Goal: Book appointment/travel/reservation

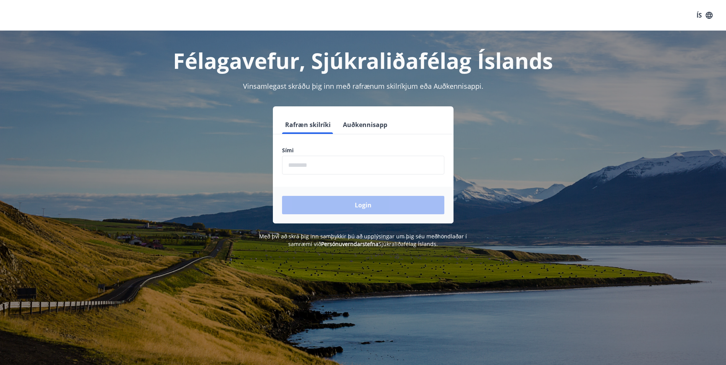
click at [318, 172] on input "phone" at bounding box center [363, 165] width 162 height 19
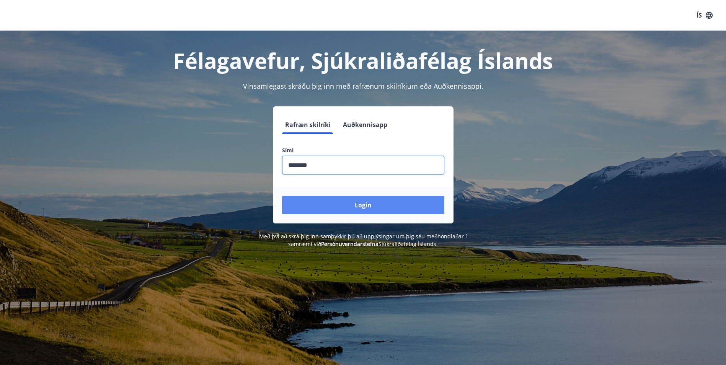
type input "********"
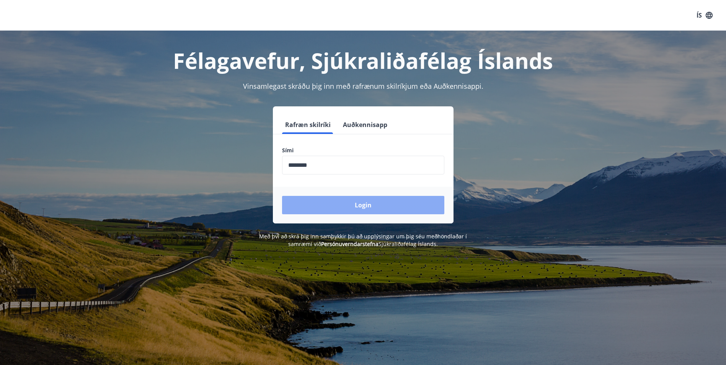
click at [340, 197] on button "Login" at bounding box center [363, 205] width 162 height 18
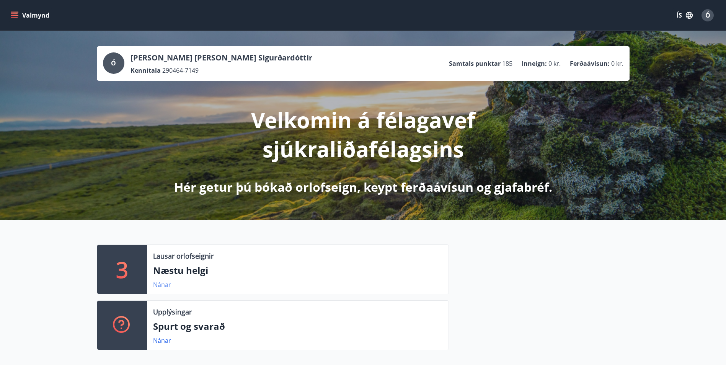
click at [166, 283] on link "Nánar" at bounding box center [162, 285] width 18 height 8
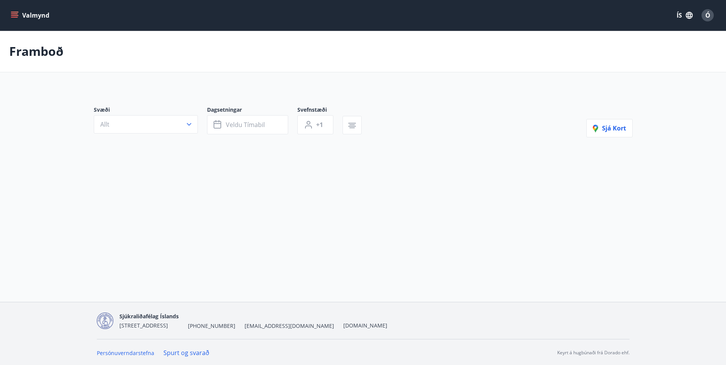
type input "*"
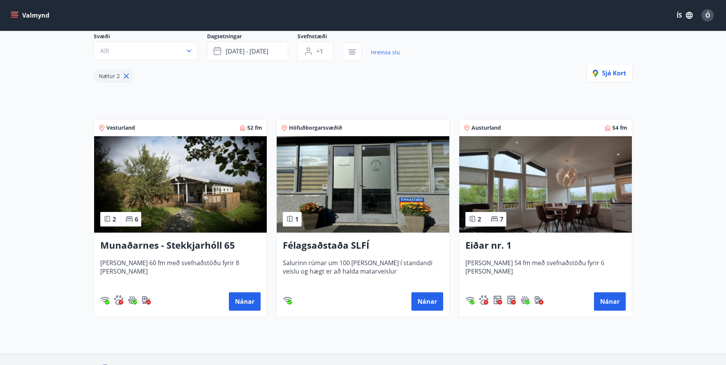
scroll to position [38, 0]
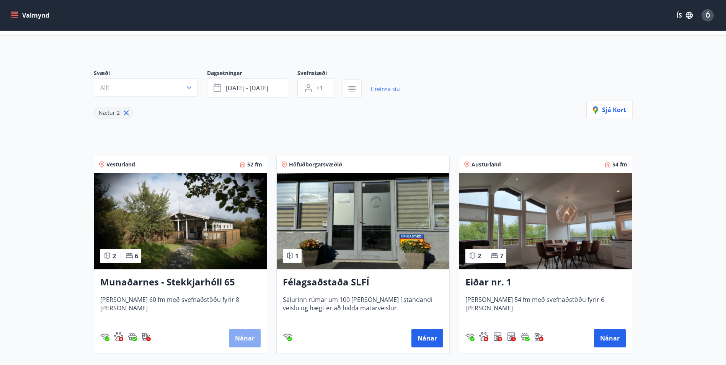
click at [254, 339] on button "Nánar" at bounding box center [245, 338] width 32 height 18
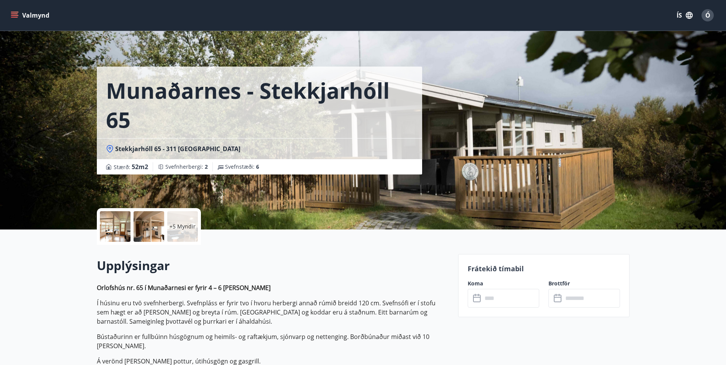
click at [15, 12] on icon "menu" at bounding box center [15, 12] width 8 height 1
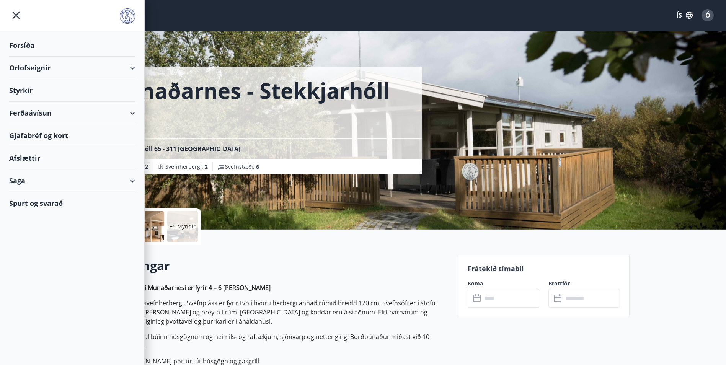
click at [41, 65] on div "Orlofseignir" at bounding box center [72, 68] width 126 height 23
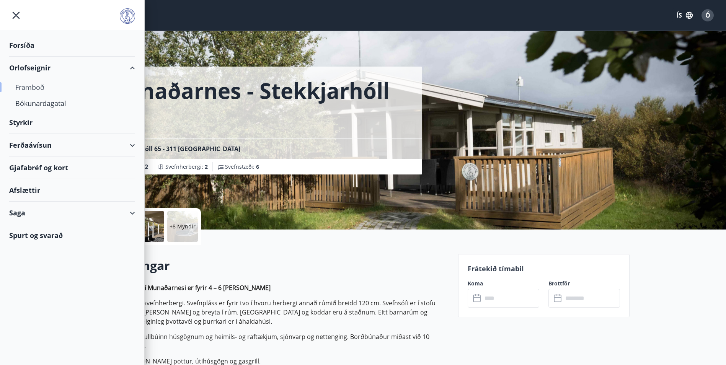
click at [34, 84] on div "Framboð" at bounding box center [72, 87] width 114 height 16
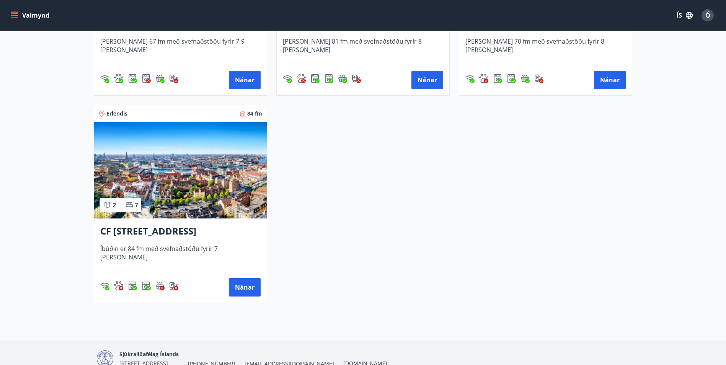
scroll to position [1340, 0]
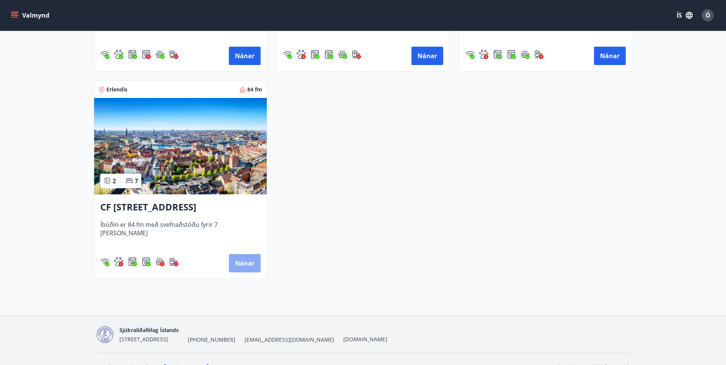
click at [239, 261] on button "Nánar" at bounding box center [245, 263] width 32 height 18
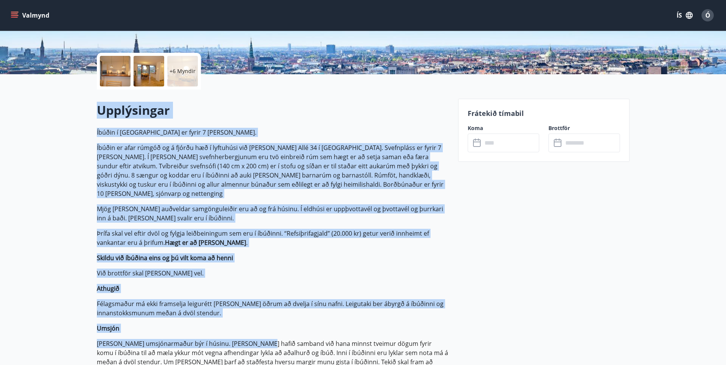
scroll to position [230, 0]
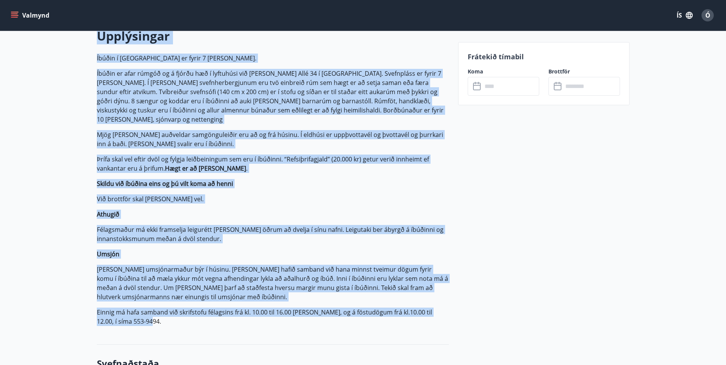
drag, startPoint x: 105, startPoint y: 183, endPoint x: 257, endPoint y: 326, distance: 208.3
click at [257, 326] on div "Upplýsingar Íbúðin í [GEOGRAPHIC_DATA] er fyrir 7 [PERSON_NAME]. Íbúðin er afar…" at bounding box center [273, 180] width 352 height 330
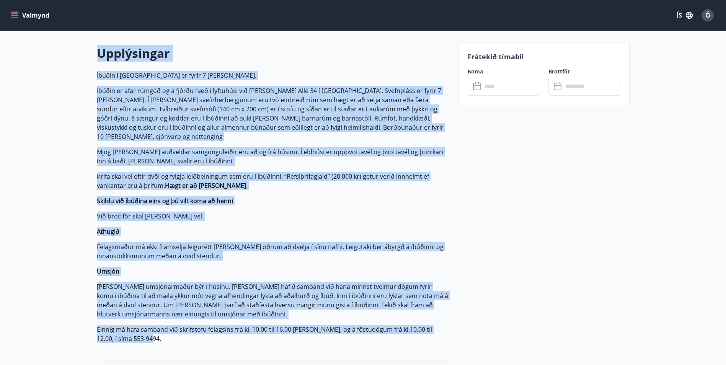
scroll to position [129, 0]
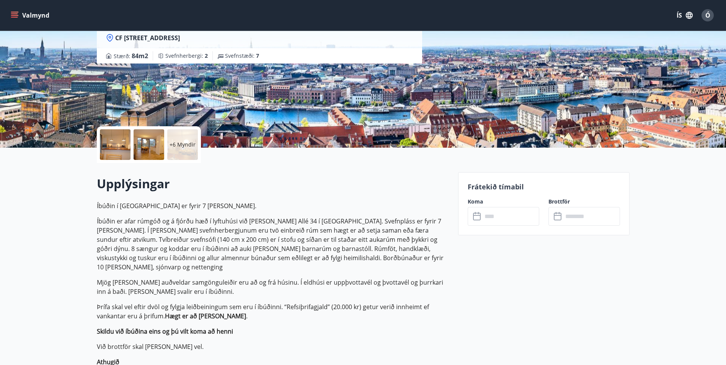
scroll to position [0, 0]
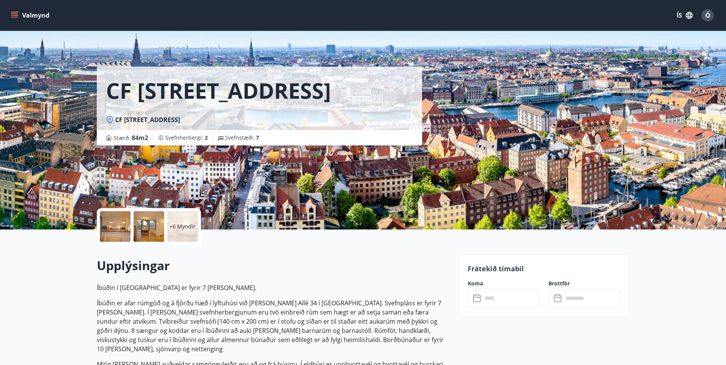
click at [494, 301] on input "text" at bounding box center [511, 298] width 57 height 19
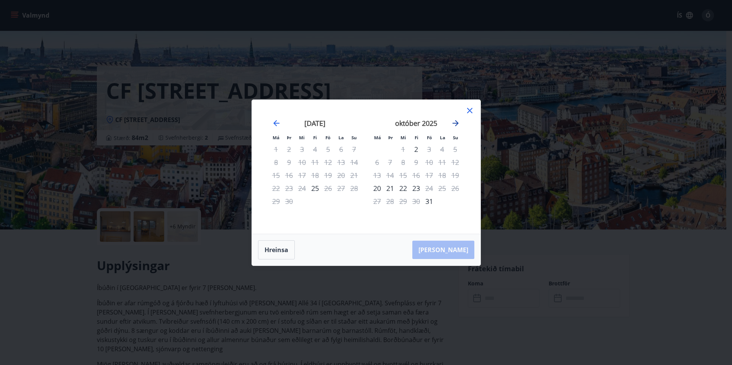
click at [455, 121] on icon "Move forward to switch to the next month." at bounding box center [455, 123] width 9 height 9
click at [276, 122] on icon "Move backward to switch to the previous month." at bounding box center [276, 123] width 9 height 9
click at [277, 119] on icon "Move backward to switch to the previous month." at bounding box center [276, 123] width 9 height 9
click at [410, 124] on strong "október 2025" at bounding box center [416, 123] width 42 height 9
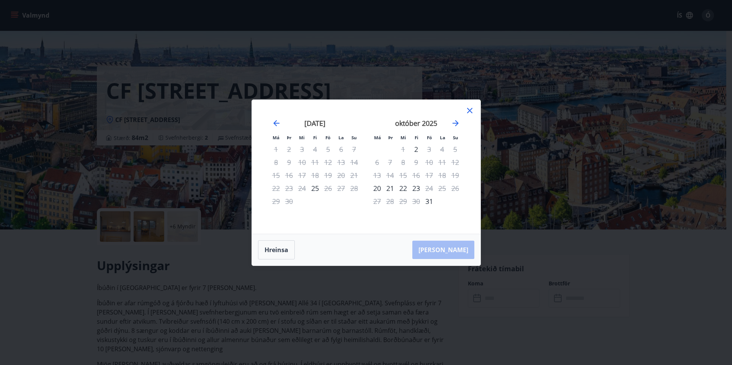
click at [469, 109] on icon at bounding box center [469, 110] width 9 height 9
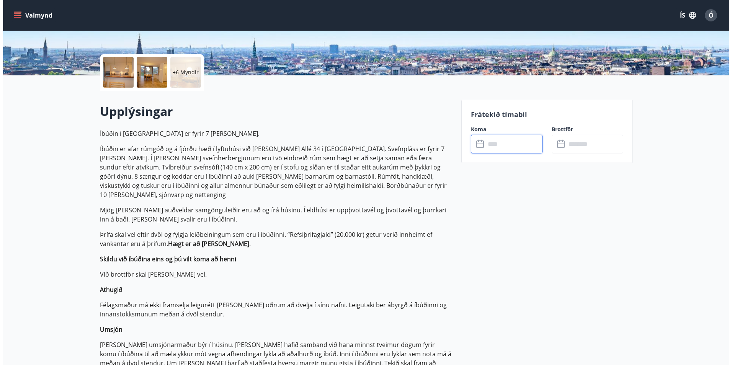
scroll to position [38, 0]
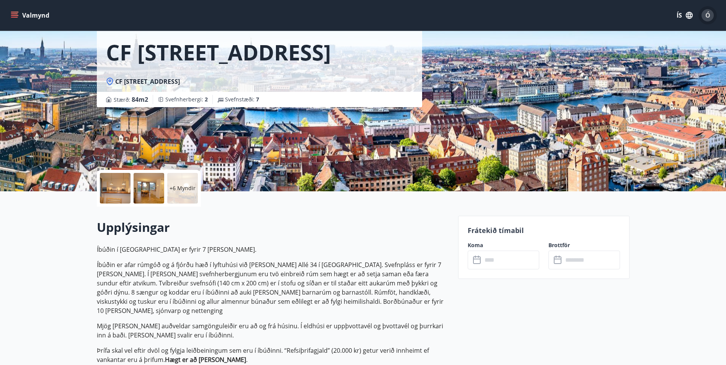
click at [710, 13] on span "Ó" at bounding box center [708, 15] width 5 height 8
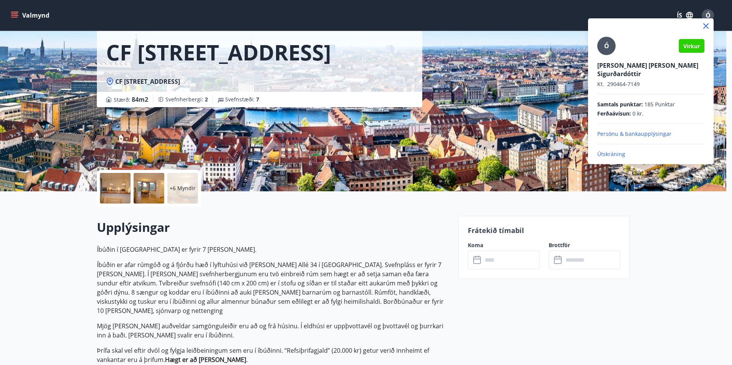
click at [612, 150] on p "Útskráning" at bounding box center [650, 154] width 107 height 8
